Goal: Task Accomplishment & Management: Manage account settings

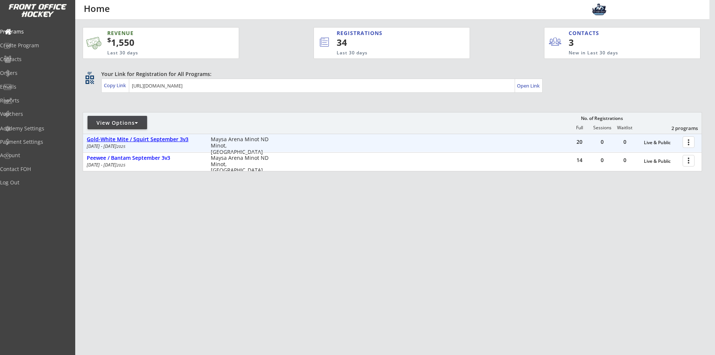
click at [137, 139] on div "Gold-White Mite / Squirt September 3v3" at bounding box center [145, 139] width 116 height 6
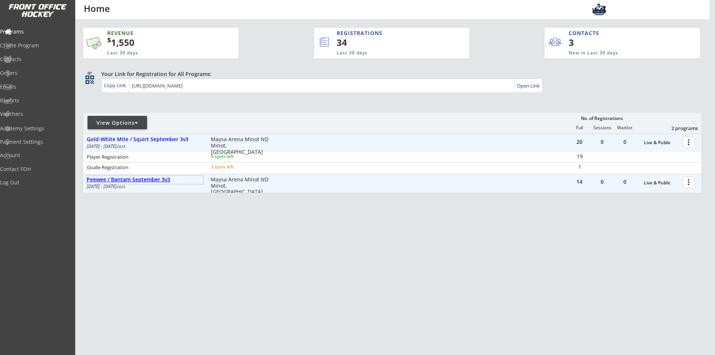
click at [144, 181] on div "Peewee / Bantam September 3v3" at bounding box center [145, 180] width 116 height 6
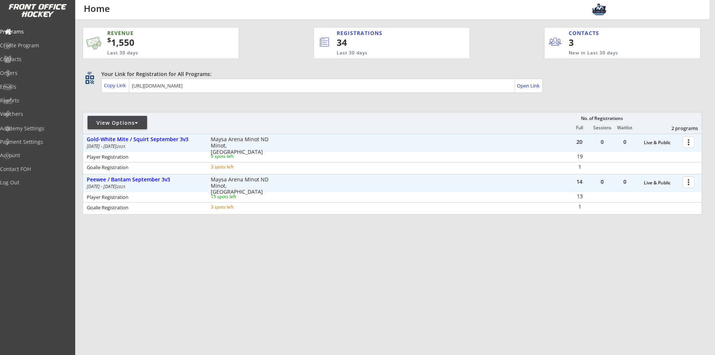
click at [383, 256] on div "REVENUE $ 1,550 Last 30 days REGISTRATIONS 34 Last 30 days CONTACTS 3 New in La…" at bounding box center [393, 156] width 620 height 273
click at [499, 246] on div "REVENUE $ 1,550 Last 30 days REGISTRATIONS 34 Last 30 days CONTACTS 3 New in La…" at bounding box center [393, 156] width 620 height 273
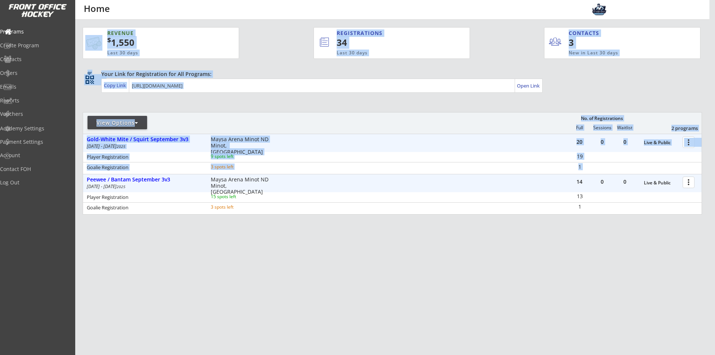
drag, startPoint x: 87, startPoint y: 139, endPoint x: 248, endPoint y: 214, distance: 178.2
click at [248, 214] on div "REVENUE $ 1,550 Last 30 days REGISTRATIONS 34 Last 30 days CONTACTS 3 New in La…" at bounding box center [392, 158] width 634 height 276
click at [248, 214] on div "14 0 0 Live & Public more_vert Peewee / Bantam September 3v3 Sep 3 - Sep 22 202…" at bounding box center [392, 194] width 619 height 40
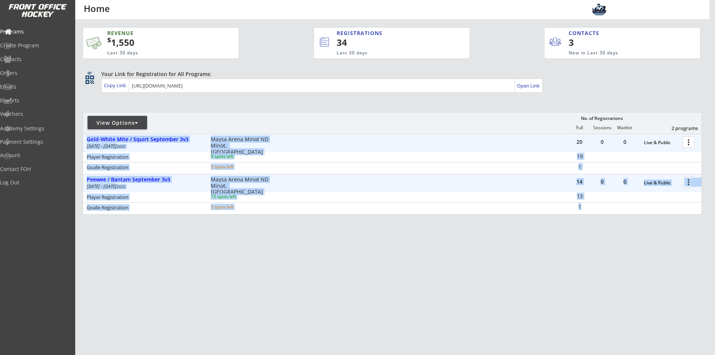
drag, startPoint x: 86, startPoint y: 137, endPoint x: 666, endPoint y: 262, distance: 593.3
click at [666, 262] on div "REVENUE $ 1,550 Last 30 days REGISTRATIONS 34 Last 30 days CONTACTS 3 New in La…" at bounding box center [393, 156] width 620 height 273
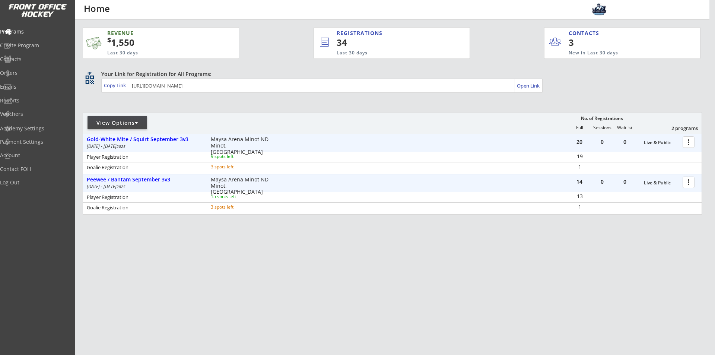
click at [665, 262] on div "REVENUE $ 1,550 Last 30 days REGISTRATIONS 34 Last 30 days CONTACTS 3 New in La…" at bounding box center [393, 156] width 620 height 273
click at [690, 142] on div at bounding box center [690, 141] width 13 height 13
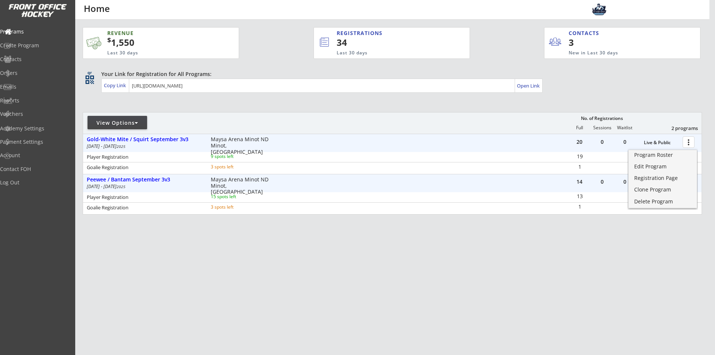
click at [443, 247] on div "REVENUE $ 1,550 Last 30 days REGISTRATIONS 34 Last 30 days CONTACTS 3 New in La…" at bounding box center [393, 156] width 620 height 273
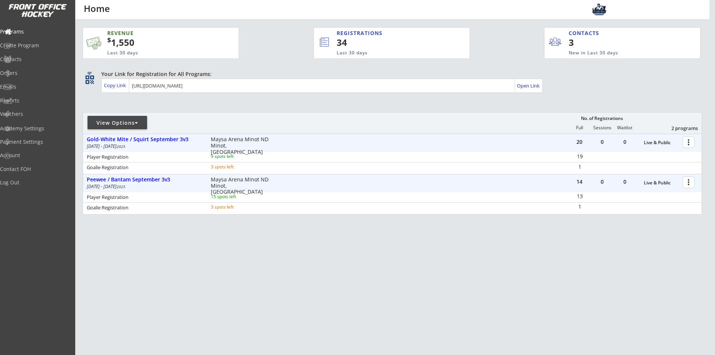
click at [692, 141] on div at bounding box center [690, 141] width 13 height 13
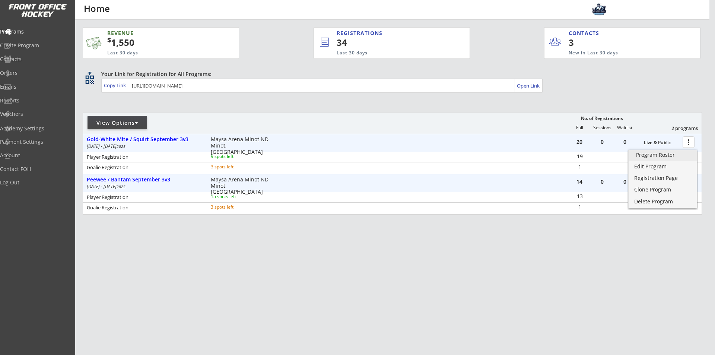
click at [660, 156] on div "Program Roster" at bounding box center [662, 154] width 53 height 5
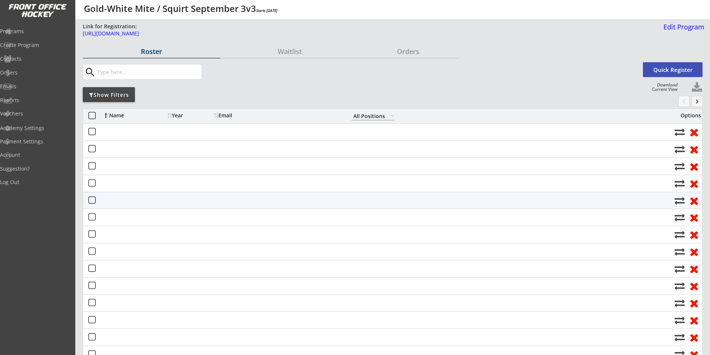
select select ""All Positions""
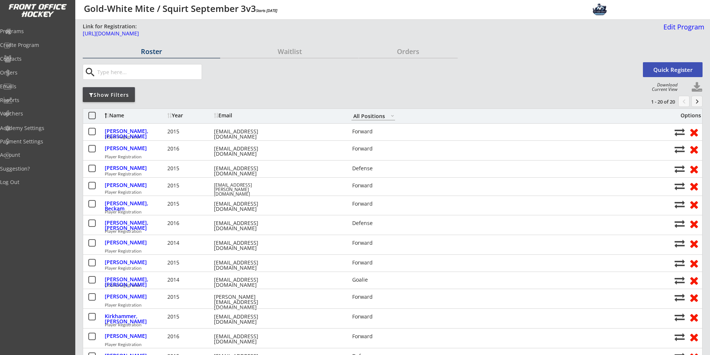
click at [149, 50] on div "Roster" at bounding box center [151, 51] width 137 height 7
click at [152, 50] on div "Roster" at bounding box center [151, 51] width 137 height 7
click at [665, 68] on button "Quick Register" at bounding box center [673, 69] width 60 height 15
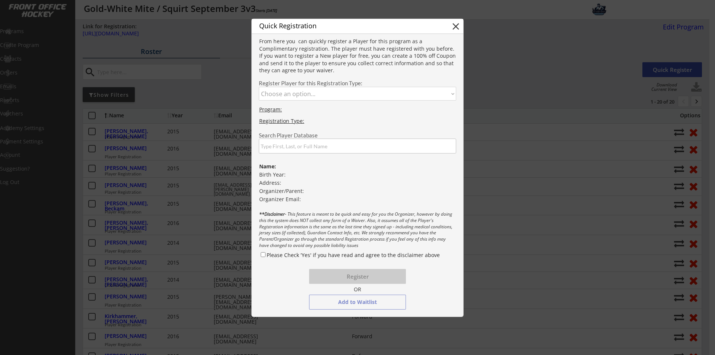
click at [324, 98] on select "Choose an option... Player Registration Goalie Registration" at bounding box center [357, 94] width 197 height 14
select select ""1348695171700984260__LOOKUP__1755207377587x345511295219925000""
click at [259, 87] on select "Choose an option... Player Registration Goalie Registration" at bounding box center [357, 94] width 197 height 14
click at [320, 147] on input "input" at bounding box center [357, 146] width 197 height 15
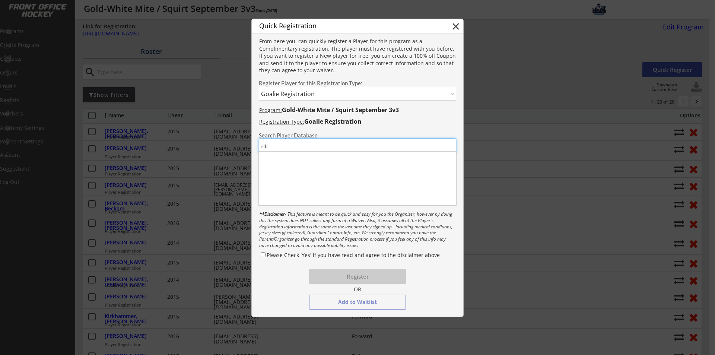
click at [307, 146] on input "input" at bounding box center [357, 146] width 197 height 15
type input "elliot"
click at [286, 156] on div "Elliot Meyer" at bounding box center [298, 156] width 75 height 7
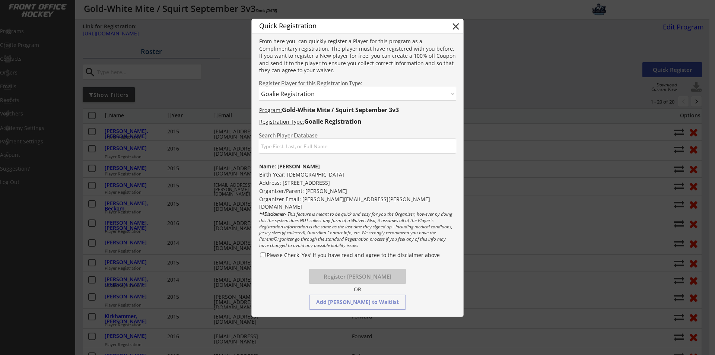
click at [265, 256] on input "Please Check 'Yes' if you have read and agree to the disclaimer above" at bounding box center [263, 254] width 5 height 5
checkbox input "true"
click at [365, 275] on button "Register Elliot Meyer" at bounding box center [357, 276] width 97 height 15
select select ""PLACEHOLDER_1427118222253""
checkbox input "false"
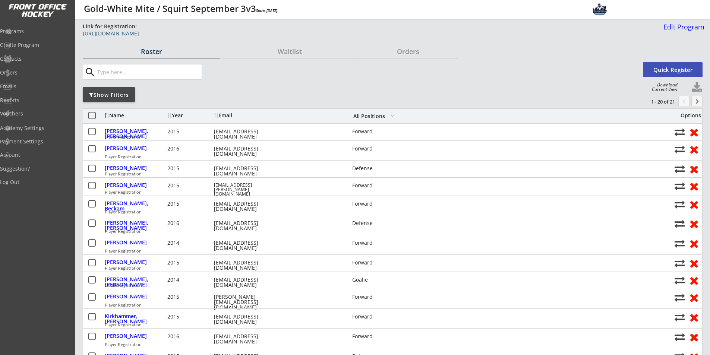
click at [126, 34] on div "[URL][DOMAIN_NAME]" at bounding box center [271, 33] width 376 height 5
click at [26, 33] on div "Programs" at bounding box center [35, 31] width 67 height 5
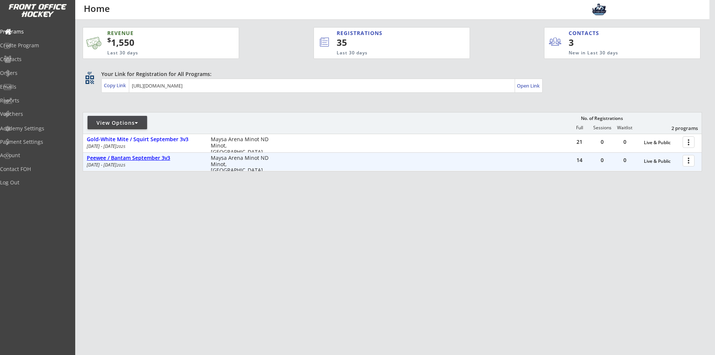
click at [149, 157] on div "Peewee / Bantam September 3v3" at bounding box center [145, 158] width 116 height 6
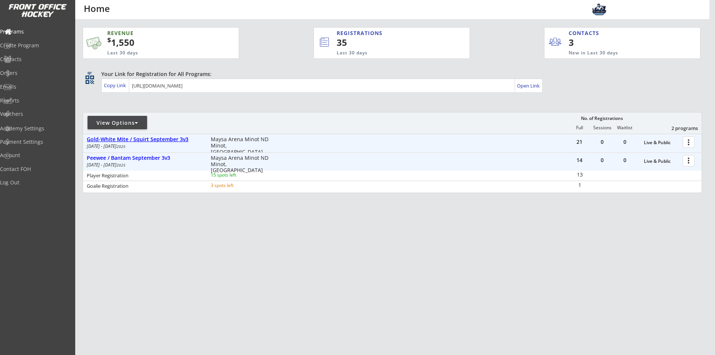
click at [161, 137] on div "Gold-White Mite / Squirt September 3v3" at bounding box center [145, 139] width 116 height 6
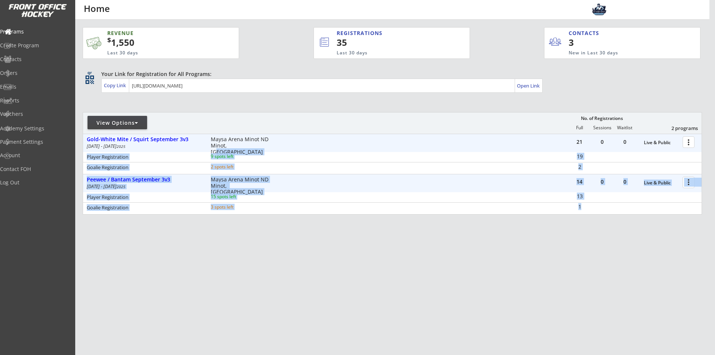
drag, startPoint x: 83, startPoint y: 136, endPoint x: 329, endPoint y: 230, distance: 262.7
click at [329, 230] on div "REVENUE $ 1,550 Last 30 days REGISTRATIONS 35 Last 30 days CONTACTS 3 New in La…" at bounding box center [393, 156] width 620 height 273
click at [597, 245] on div "REVENUE $ 1,550 Last 30 days REGISTRATIONS 35 Last 30 days CONTACTS 3 New in La…" at bounding box center [393, 156] width 620 height 273
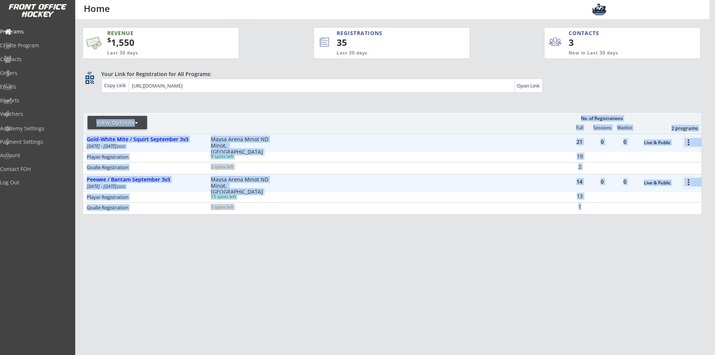
drag, startPoint x: 653, startPoint y: 229, endPoint x: 88, endPoint y: 99, distance: 580.3
click at [88, 99] on div "REVENUE $ 1,550 Last 30 days REGISTRATIONS 35 Last 30 days CONTACTS 3 New in La…" at bounding box center [393, 156] width 620 height 273
drag, startPoint x: 88, startPoint y: 98, endPoint x: 650, endPoint y: 244, distance: 580.8
click at [650, 244] on div "REVENUE $ 1,550 Last 30 days REGISTRATIONS 35 Last 30 days CONTACTS 3 New in La…" at bounding box center [393, 156] width 620 height 273
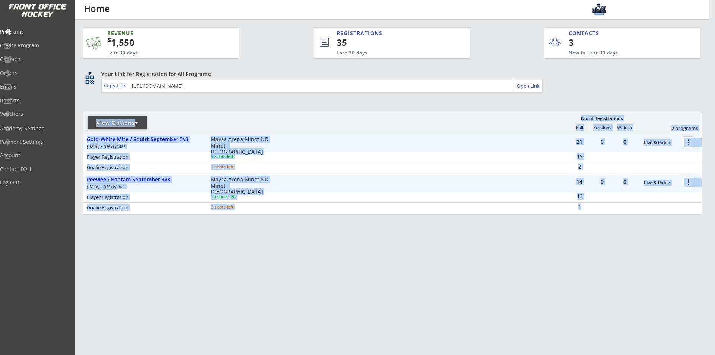
click at [650, 244] on div "REVENUE $ 1,550 Last 30 days REGISTRATIONS 35 Last 30 days CONTACTS 3 New in La…" at bounding box center [393, 156] width 620 height 273
click at [164, 233] on div "REVENUE $ 1,550 Last 30 days REGISTRATIONS 35 Last 30 days CONTACTS 3 New in La…" at bounding box center [393, 156] width 620 height 273
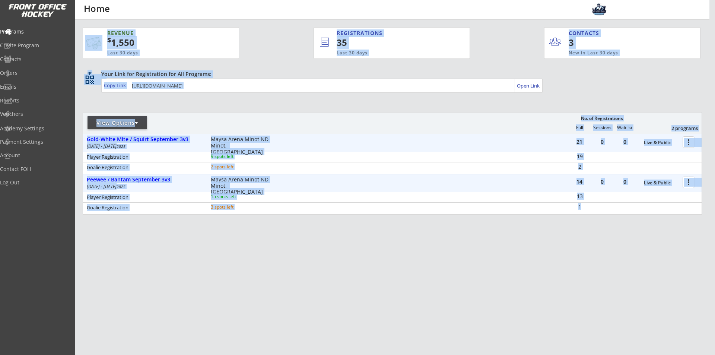
drag, startPoint x: 82, startPoint y: 108, endPoint x: 608, endPoint y: 232, distance: 541.0
click at [608, 232] on div "REVENUE $ 1,550 Last 30 days REGISTRATIONS 35 Last 30 days CONTACTS 3 New in La…" at bounding box center [392, 158] width 634 height 276
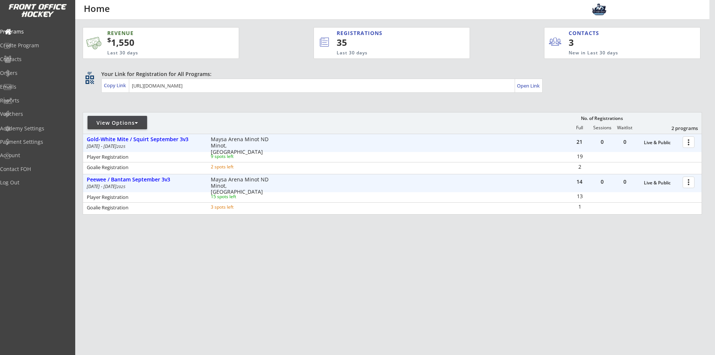
click at [608, 232] on div "REVENUE $ 1,550 Last 30 days REGISTRATIONS 35 Last 30 days CONTACTS 3 New in La…" at bounding box center [393, 156] width 620 height 273
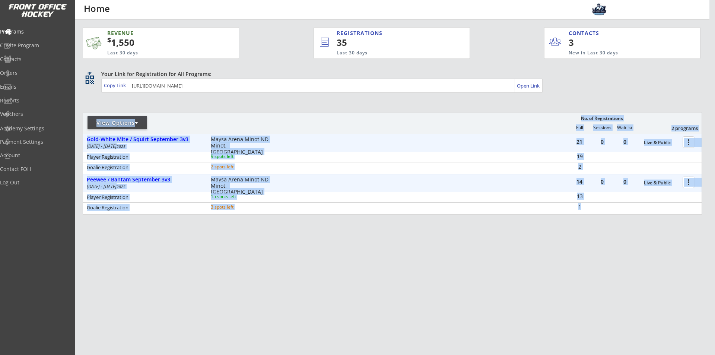
drag, startPoint x: 614, startPoint y: 233, endPoint x: 86, endPoint y: 104, distance: 543.1
click at [86, 104] on div "REVENUE $ 1,550 Last 30 days REGISTRATIONS 35 Last 30 days CONTACTS 3 New in La…" at bounding box center [393, 156] width 620 height 273
drag, startPoint x: 86, startPoint y: 104, endPoint x: 650, endPoint y: 235, distance: 578.5
click at [650, 235] on div "REVENUE $ 1,550 Last 30 days REGISTRATIONS 35 Last 30 days CONTACTS 3 New in La…" at bounding box center [393, 156] width 620 height 273
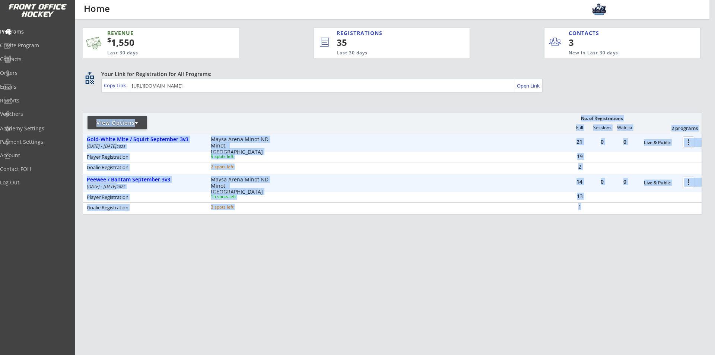
click at [650, 235] on div "REVENUE $ 1,550 Last 30 days REGISTRATIONS 35 Last 30 days CONTACTS 3 New in La…" at bounding box center [393, 156] width 620 height 273
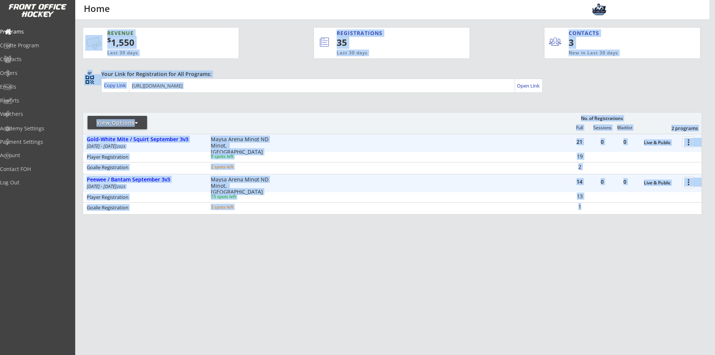
drag, startPoint x: 81, startPoint y: 139, endPoint x: 630, endPoint y: 228, distance: 555.6
click at [630, 228] on div "REVENUE $ 1,550 Last 30 days REGISTRATIONS 35 Last 30 days CONTACTS 3 New in La…" at bounding box center [392, 158] width 634 height 276
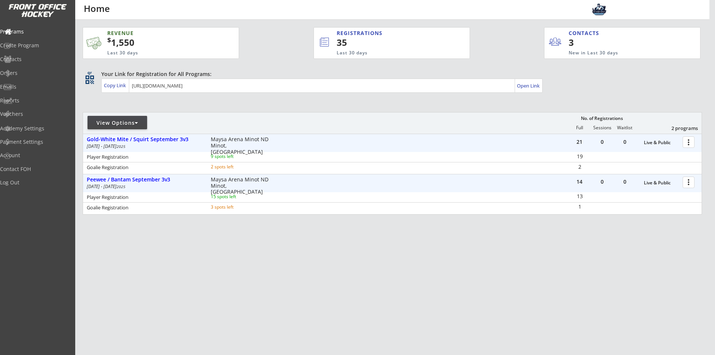
click at [630, 228] on div "REVENUE $ 1,550 Last 30 days REGISTRATIONS 35 Last 30 days CONTACTS 3 New in La…" at bounding box center [393, 156] width 620 height 273
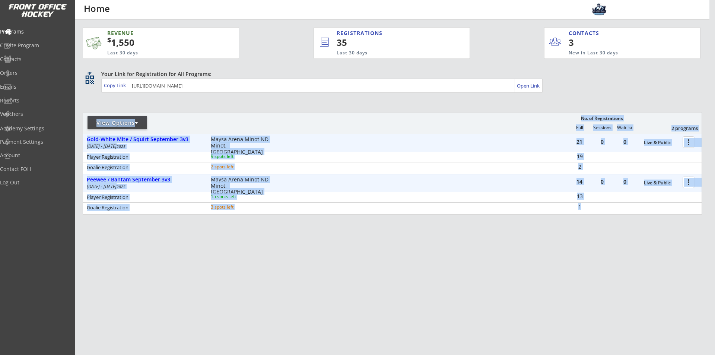
drag, startPoint x: 626, startPoint y: 236, endPoint x: 86, endPoint y: 106, distance: 554.9
click at [86, 106] on div "REVENUE $ 1,550 Last 30 days REGISTRATIONS 35 Last 30 days CONTACTS 3 New in La…" at bounding box center [393, 156] width 620 height 273
drag, startPoint x: 123, startPoint y: 105, endPoint x: 633, endPoint y: 238, distance: 527.0
click at [633, 238] on div "REVENUE $ 1,550 Last 30 days REGISTRATIONS 35 Last 30 days CONTACTS 3 New in La…" at bounding box center [393, 156] width 620 height 273
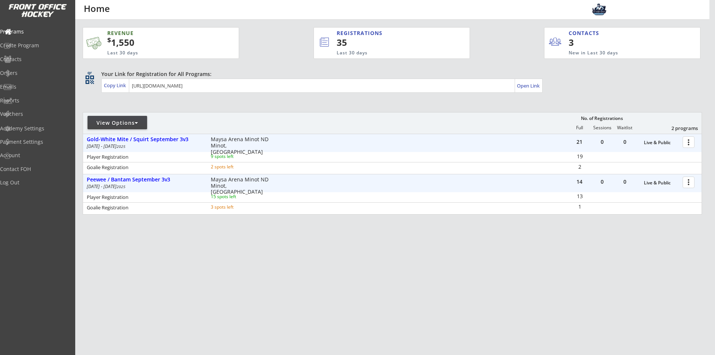
click at [633, 238] on div "REVENUE $ 1,550 Last 30 days REGISTRATIONS 35 Last 30 days CONTACTS 3 New in La…" at bounding box center [393, 156] width 620 height 273
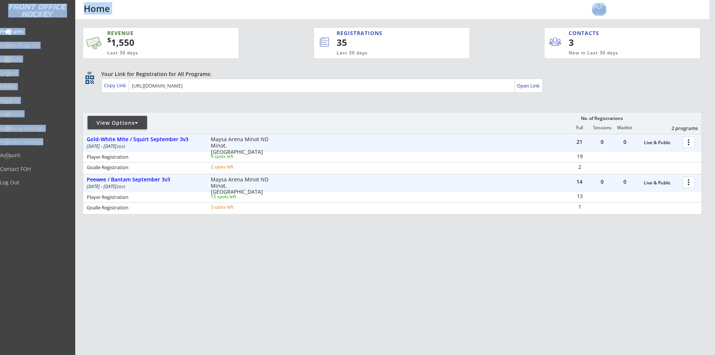
drag, startPoint x: 661, startPoint y: 242, endPoint x: 73, endPoint y: 138, distance: 596.9
click at [73, 138] on body "REVENUE $ 1,550 Last 30 days REGISTRATIONS 35 Last 30 days CONTACTS 3 New in La…" at bounding box center [357, 177] width 715 height 355
click at [303, 253] on div "REVENUE $ 1,550 Last 30 days REGISTRATIONS 35 Last 30 days CONTACTS 3 New in La…" at bounding box center [393, 156] width 620 height 273
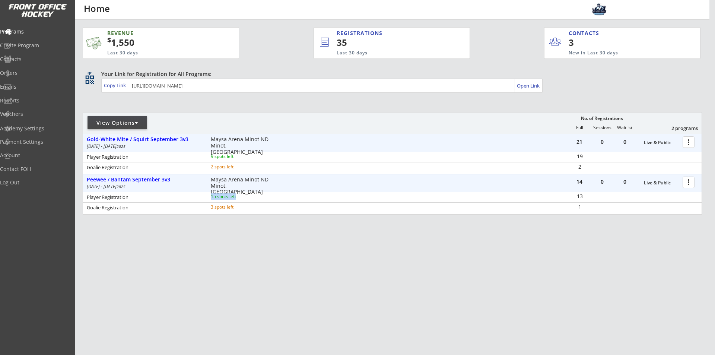
drag, startPoint x: 220, startPoint y: 196, endPoint x: 210, endPoint y: 196, distance: 9.3
click at [211, 196] on div "15 spots left" at bounding box center [235, 196] width 48 height 4
drag, startPoint x: 210, startPoint y: 196, endPoint x: 247, endPoint y: 211, distance: 39.4
click at [247, 211] on div "Player Registration 15 spots left 13 Goalie Registration 3 spots left 1" at bounding box center [392, 202] width 619 height 20
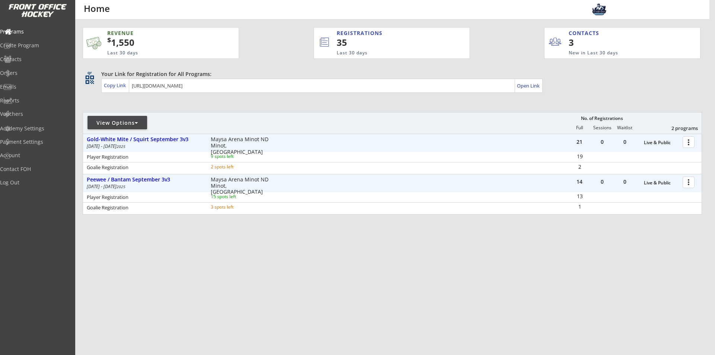
click at [250, 239] on div "REVENUE $ 1,550 Last 30 days REGISTRATIONS 35 Last 30 days CONTACTS 3 New in La…" at bounding box center [393, 156] width 620 height 273
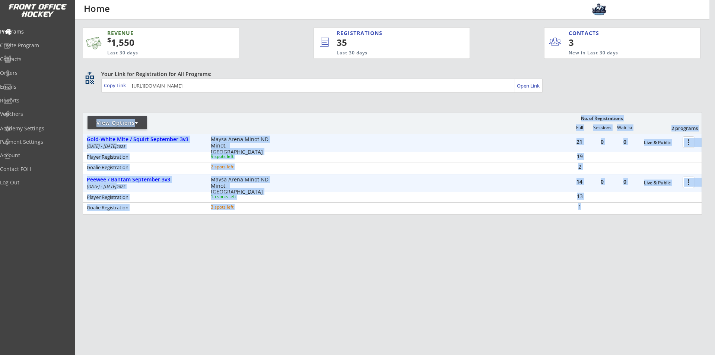
drag, startPoint x: 87, startPoint y: 98, endPoint x: 635, endPoint y: 237, distance: 565.4
click at [635, 237] on div "REVENUE $ 1,550 Last 30 days REGISTRATIONS 35 Last 30 days CONTACTS 3 New in La…" at bounding box center [393, 156] width 620 height 273
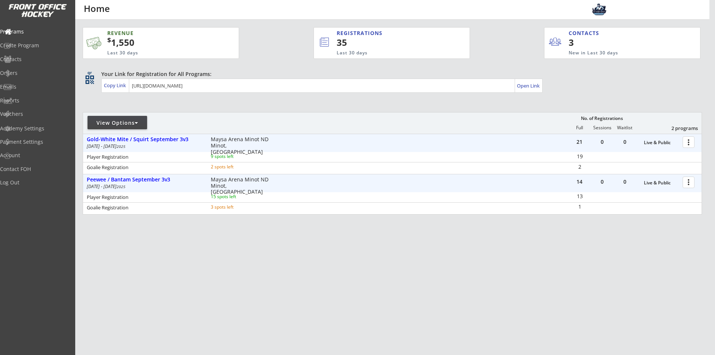
click at [635, 236] on div "REVENUE $ 1,550 Last 30 days REGISTRATIONS 35 Last 30 days CONTACTS 3 New in La…" at bounding box center [393, 156] width 620 height 273
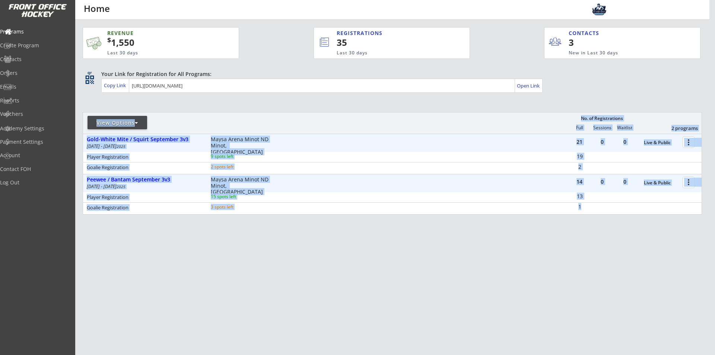
drag, startPoint x: 651, startPoint y: 229, endPoint x: 110, endPoint y: 108, distance: 555.1
click at [110, 108] on div "REVENUE $ 1,550 Last 30 days REGISTRATIONS 35 Last 30 days CONTACTS 3 New in La…" at bounding box center [393, 156] width 620 height 273
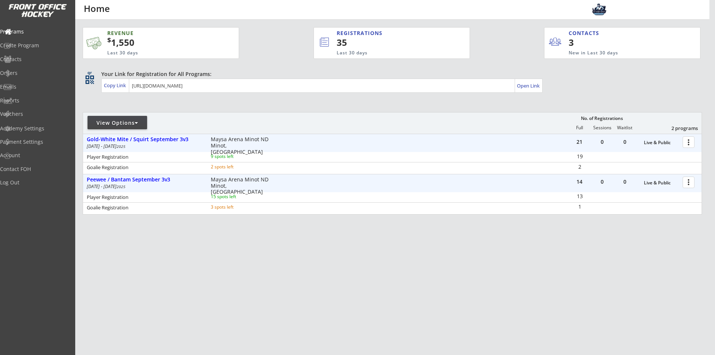
click at [690, 183] on div at bounding box center [690, 181] width 13 height 13
click at [657, 200] on link "Program Roster" at bounding box center [663, 195] width 68 height 11
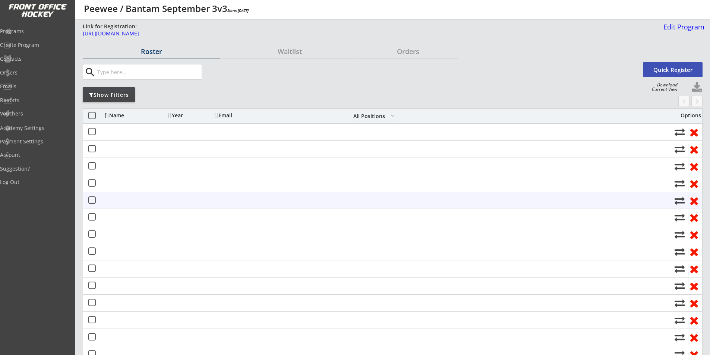
select select ""All Positions""
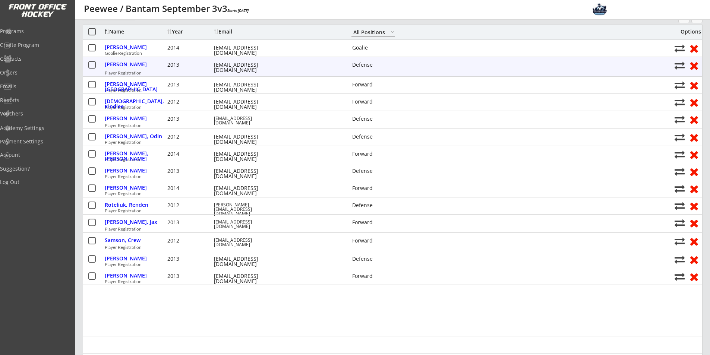
scroll to position [99, 0]
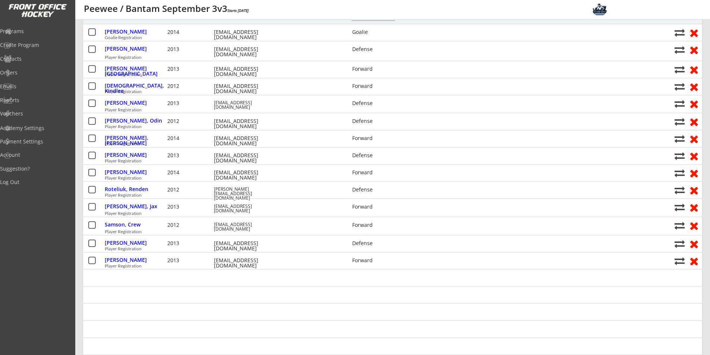
click at [211, 324] on div at bounding box center [392, 328] width 619 height 17
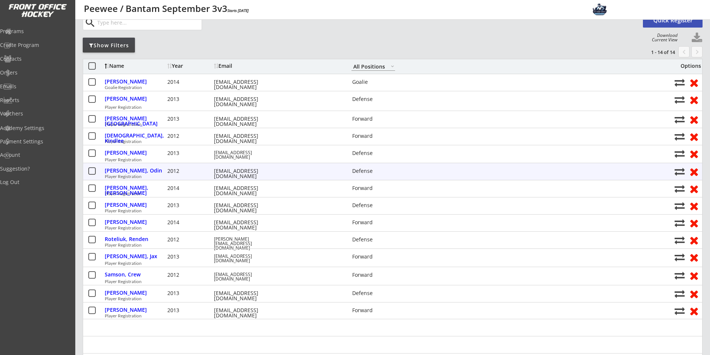
scroll to position [0, 0]
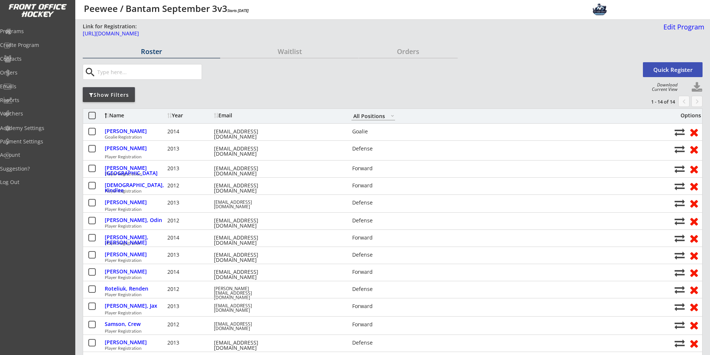
click at [255, 79] on div "search" at bounding box center [362, 72] width 558 height 16
click at [28, 31] on div "Programs" at bounding box center [35, 31] width 67 height 5
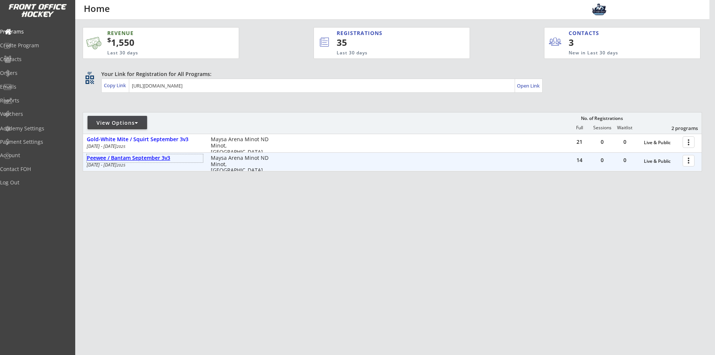
click at [139, 156] on div "Peewee / Bantam September 3v3" at bounding box center [145, 158] width 116 height 6
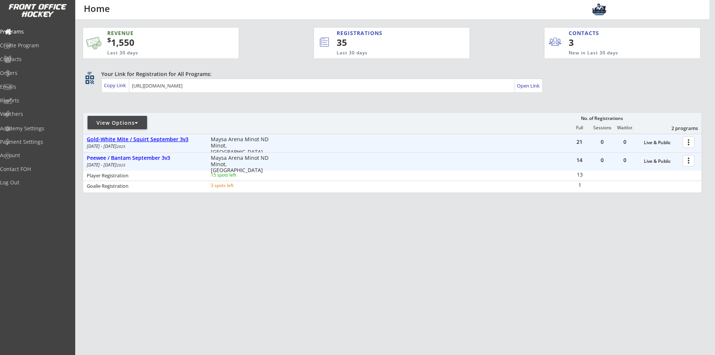
click at [147, 139] on div "Gold-White Mite / Squirt September 3v3" at bounding box center [145, 139] width 116 height 6
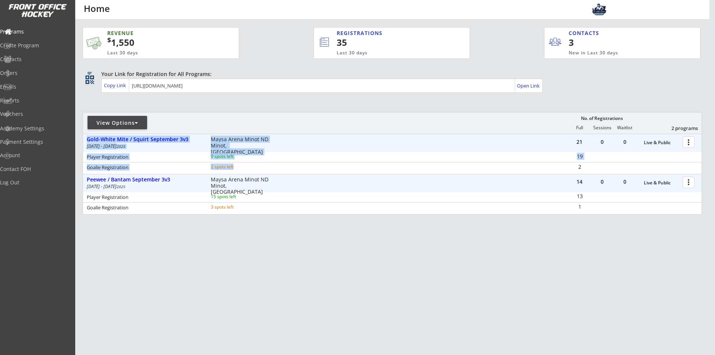
drag, startPoint x: 237, startPoint y: 168, endPoint x: 86, endPoint y: 137, distance: 153.6
click at [86, 137] on div "21 0 0 Live & Public more_vert Gold-White Mite / Squirt September 3v3 [DATE] - …" at bounding box center [392, 153] width 619 height 39
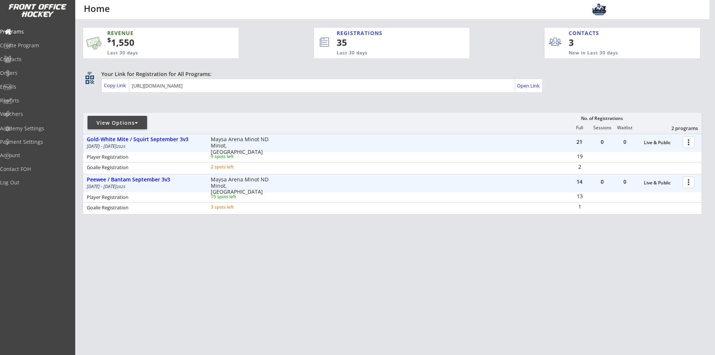
drag, startPoint x: 314, startPoint y: 300, endPoint x: 289, endPoint y: 257, distance: 49.1
click at [313, 300] on div "REVENUE $ 1,550 Last 30 days REGISTRATIONS 35 Last 30 days CONTACTS 3 New in La…" at bounding box center [392, 160] width 634 height 281
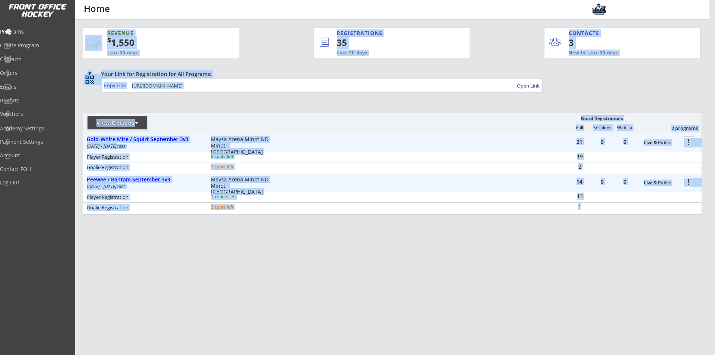
drag, startPoint x: 84, startPoint y: 135, endPoint x: 614, endPoint y: 222, distance: 537.7
click at [614, 222] on div "REVENUE $ 1,550 Last 30 days REGISTRATIONS 35 Last 30 days CONTACTS 3 New in La…" at bounding box center [392, 158] width 634 height 276
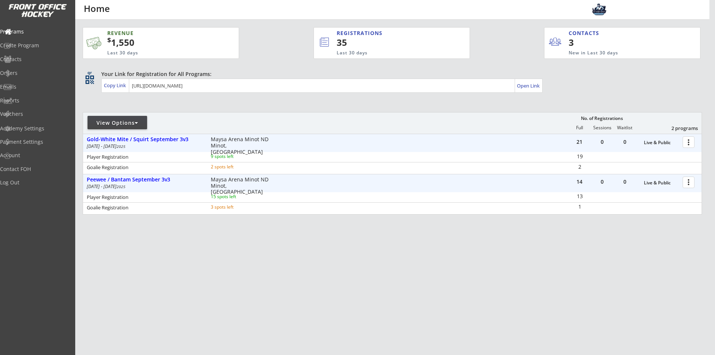
click at [614, 222] on div "REVENUE $ 1,550 Last 30 days REGISTRATIONS 35 Last 30 days CONTACTS 3 New in La…" at bounding box center [393, 156] width 620 height 273
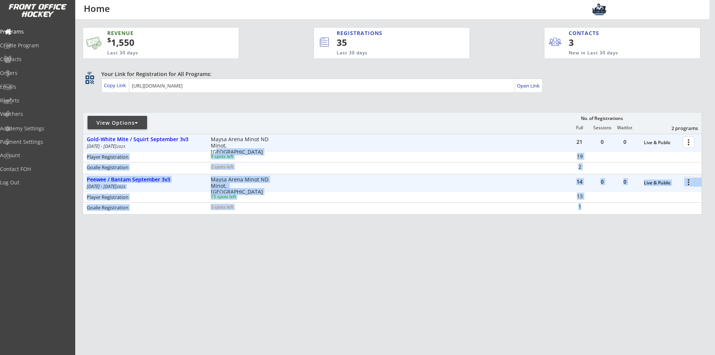
drag, startPoint x: 625, startPoint y: 220, endPoint x: 84, endPoint y: 136, distance: 547.4
click at [84, 136] on div "REVENUE $ 1,550 Last 30 days REGISTRATIONS 35 Last 30 days CONTACTS 3 New in La…" at bounding box center [393, 156] width 620 height 273
click at [84, 136] on div "Gold-White Mite / Squirt September 3v3 [DATE] - [DATE] [GEOGRAPHIC_DATA] Minot …" at bounding box center [179, 143] width 193 height 14
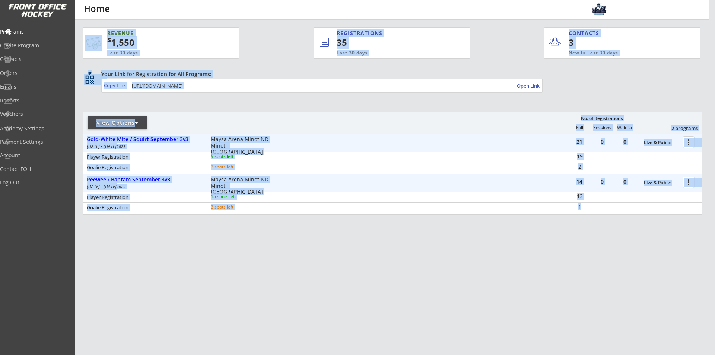
drag, startPoint x: 82, startPoint y: 136, endPoint x: 646, endPoint y: 224, distance: 571.3
click at [646, 224] on div "REVENUE $ 1,550 Last 30 days REGISTRATIONS 35 Last 30 days CONTACTS 3 New in La…" at bounding box center [392, 158] width 634 height 276
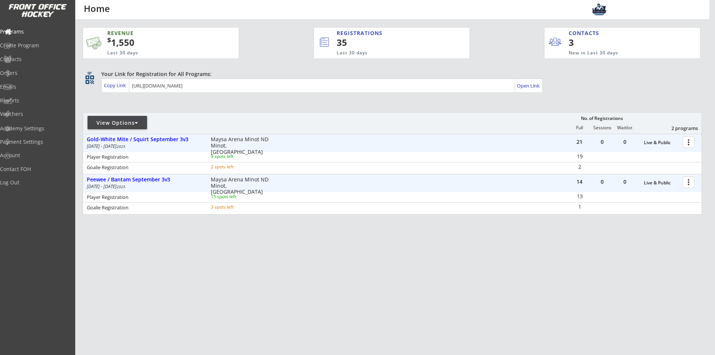
click at [646, 224] on div "REVENUE $ 1,550 Last 30 days REGISTRATIONS 35 Last 30 days CONTACTS 3 New in La…" at bounding box center [393, 156] width 620 height 273
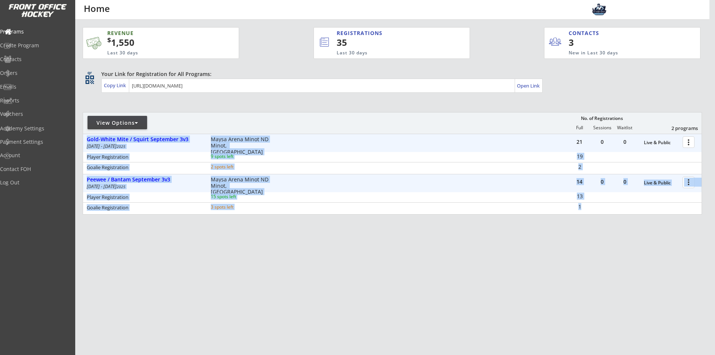
drag, startPoint x: 627, startPoint y: 224, endPoint x: 85, endPoint y: 140, distance: 548.6
click at [85, 140] on div "REVENUE $ 1,550 Last 30 days REGISTRATIONS 35 Last 30 days CONTACTS 3 New in La…" at bounding box center [393, 156] width 620 height 273
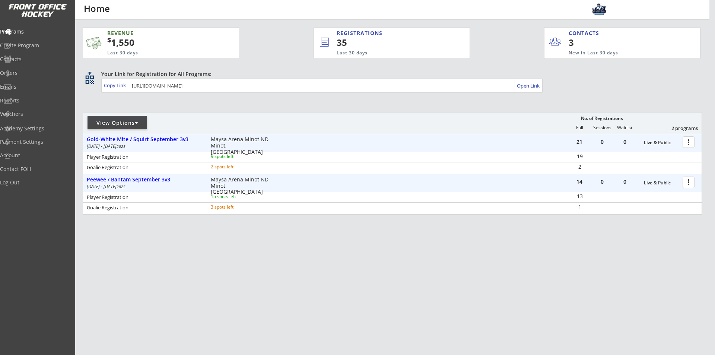
click at [85, 140] on div "Gold-White Mite / Squirt September 3v3 [DATE] - [DATE] [GEOGRAPHIC_DATA] Minot …" at bounding box center [179, 143] width 193 height 14
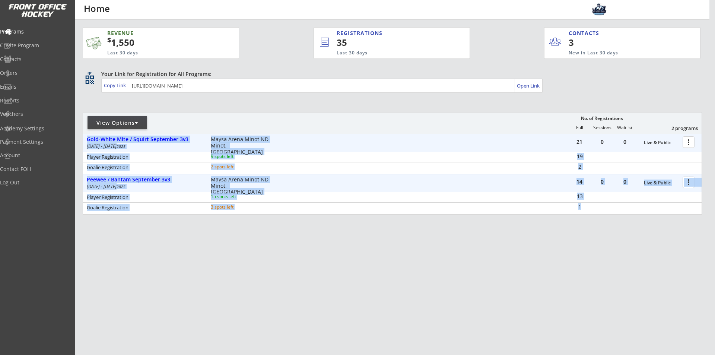
drag, startPoint x: 89, startPoint y: 143, endPoint x: 282, endPoint y: 216, distance: 207.0
click at [282, 216] on div "REVENUE $ 1,550 Last 30 days REGISTRATIONS 35 Last 30 days CONTACTS 3 New in La…" at bounding box center [393, 156] width 620 height 273
drag, startPoint x: 271, startPoint y: 226, endPoint x: 85, endPoint y: 139, distance: 205.5
click at [85, 139] on div "REVENUE $ 1,550 Last 30 days REGISTRATIONS 35 Last 30 days CONTACTS 3 New in La…" at bounding box center [393, 156] width 620 height 273
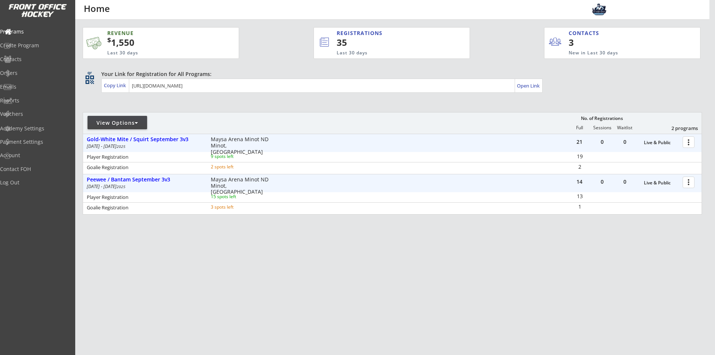
click at [82, 138] on div "REVENUE $ 1,550 Last 30 days REGISTRATIONS 35 Last 30 days CONTACTS 3 New in La…" at bounding box center [392, 158] width 634 height 276
click at [141, 181] on div "Peewee / Bantam September 3v3" at bounding box center [145, 180] width 116 height 6
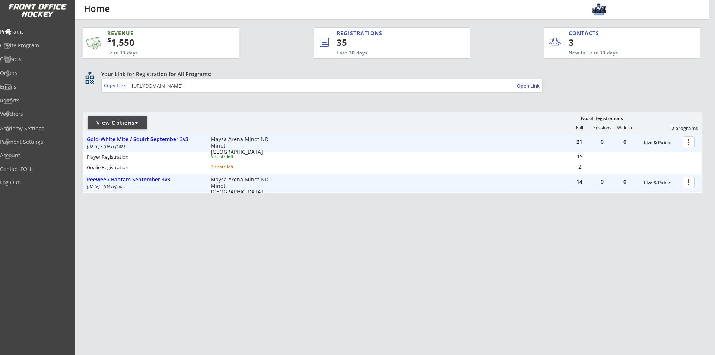
click at [152, 180] on div "Peewee / Bantam September 3v3" at bounding box center [145, 180] width 116 height 6
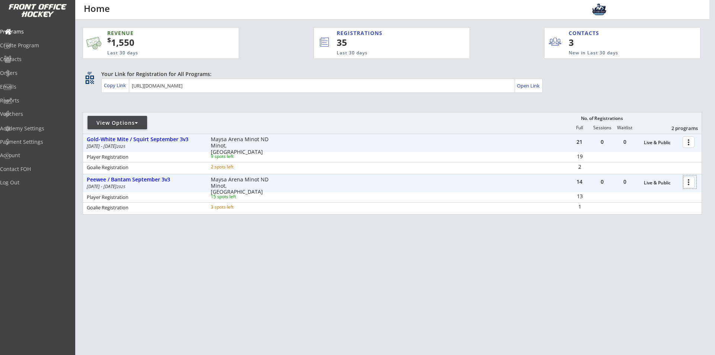
click at [688, 184] on div at bounding box center [690, 181] width 13 height 13
click at [671, 194] on div "Program Roster" at bounding box center [662, 195] width 53 height 5
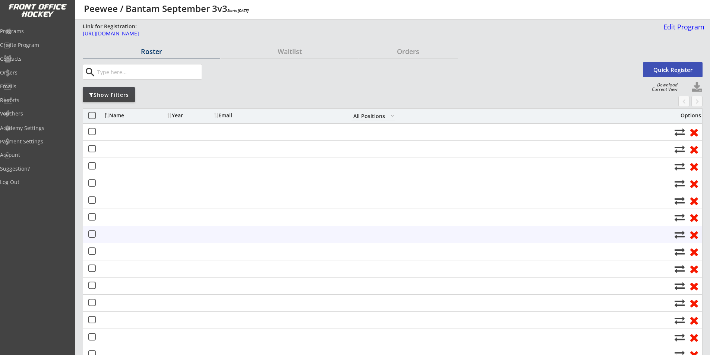
select select ""All Positions""
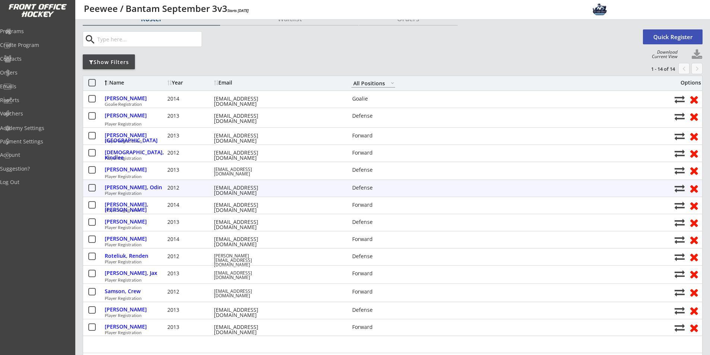
scroll to position [50, 0]
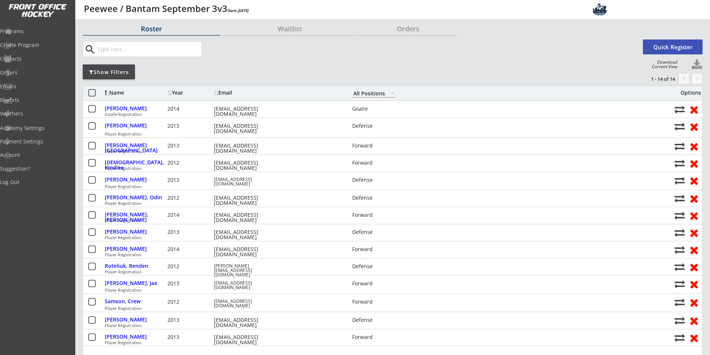
scroll to position [0, 0]
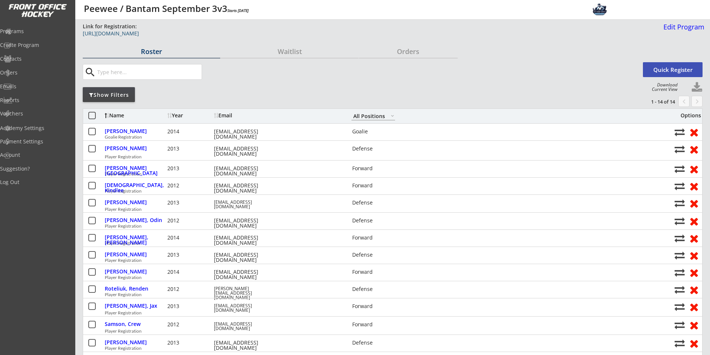
click at [282, 83] on div "search Quick Register" at bounding box center [393, 72] width 620 height 24
click at [210, 29] on div "Link for Registration: https://frontofficehockey.com/program/1755116976949x7169…" at bounding box center [393, 33] width 621 height 20
click at [209, 33] on div "https://frontofficehockey.com/program/1755116976949x716939312991043600" at bounding box center [271, 33] width 376 height 5
click at [604, 69] on div "search" at bounding box center [362, 72] width 558 height 16
click at [38, 30] on div "Programs" at bounding box center [35, 31] width 67 height 5
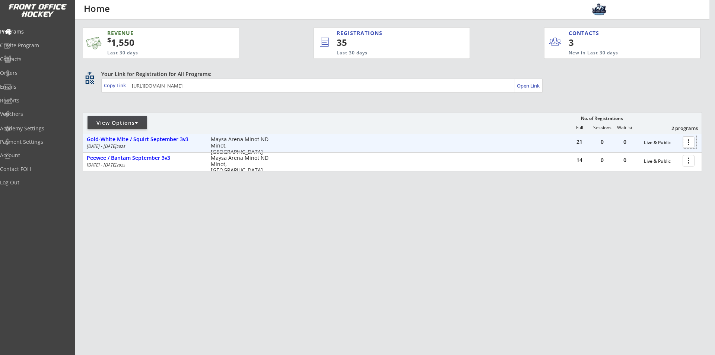
click at [687, 142] on div at bounding box center [690, 141] width 13 height 13
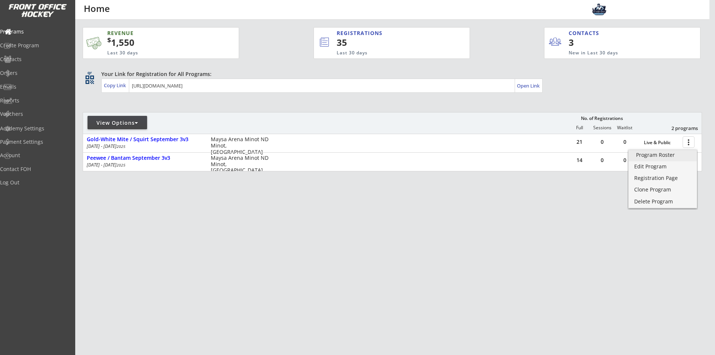
click at [663, 153] on div "Program Roster" at bounding box center [662, 154] width 53 height 5
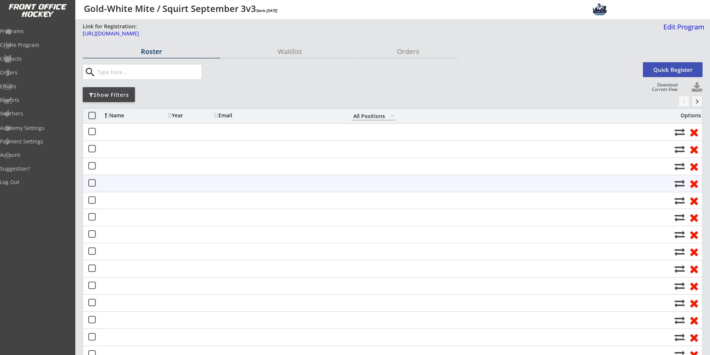
select select ""All Positions""
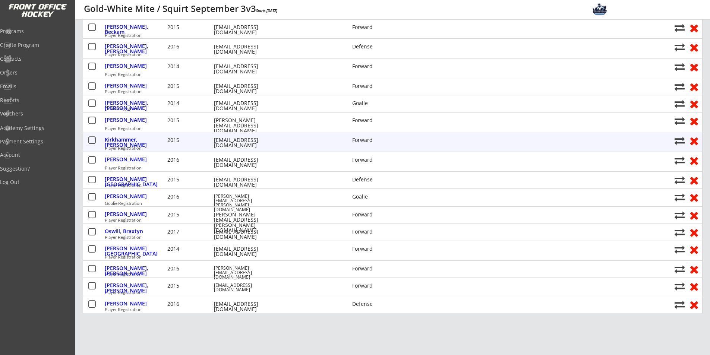
scroll to position [199, 0]
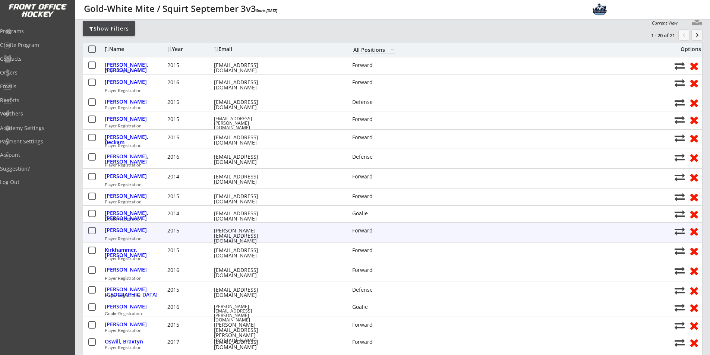
scroll to position [50, 0]
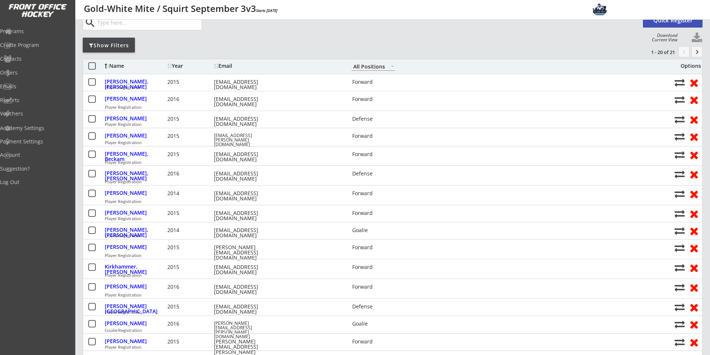
click at [297, 34] on div "search Quick Register" at bounding box center [393, 22] width 620 height 24
click at [297, 31] on div "search Quick Register" at bounding box center [393, 22] width 620 height 24
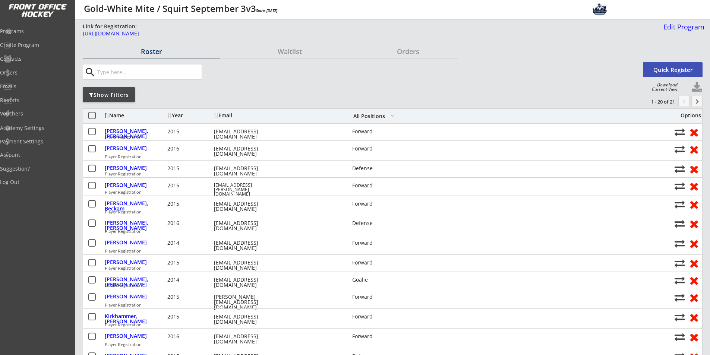
click at [496, 78] on div "search" at bounding box center [362, 72] width 558 height 16
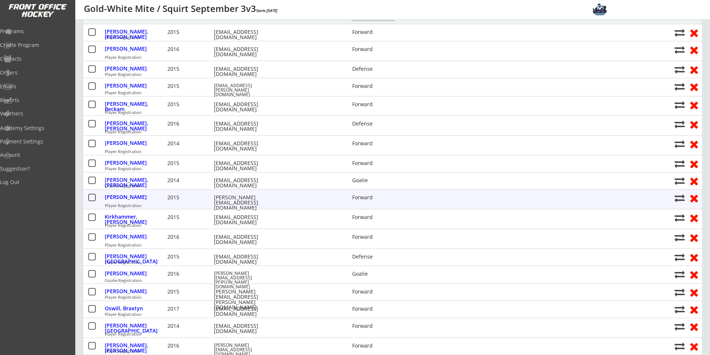
scroll to position [50, 0]
